Goal: Find specific page/section: Find specific page/section

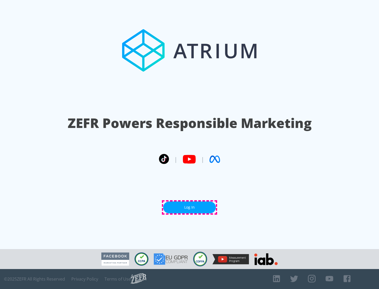
click at [189, 208] on link "Log In" at bounding box center [189, 208] width 53 height 12
